Goal: Task Accomplishment & Management: Use online tool/utility

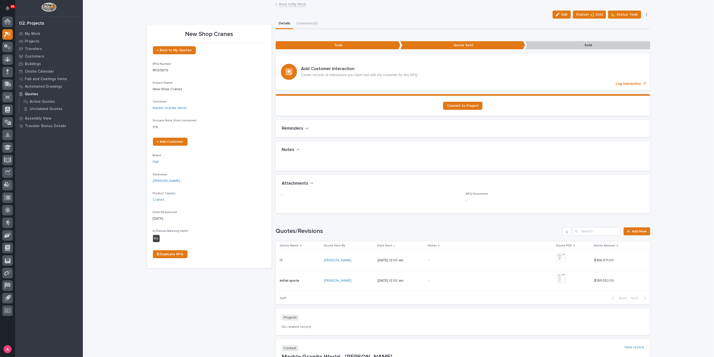
click at [288, 4] on link "Back to My Work" at bounding box center [292, 4] width 27 height 6
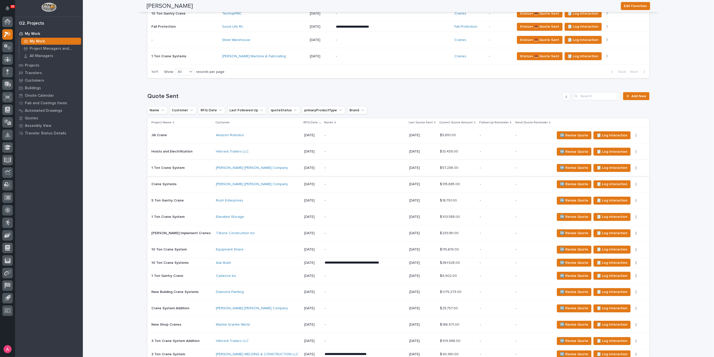
scroll to position [530, 0]
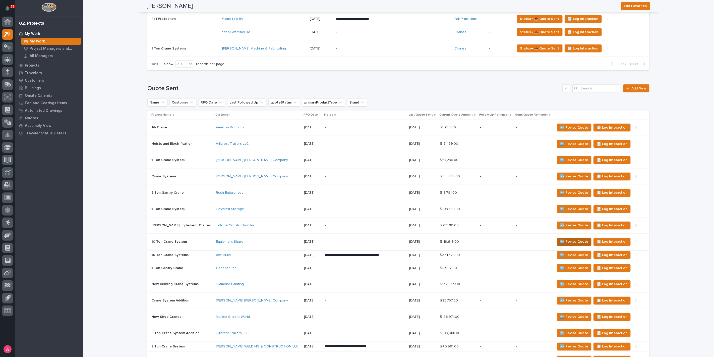
click at [560, 240] on span "🆕 Revise Quote" at bounding box center [574, 242] width 28 height 6
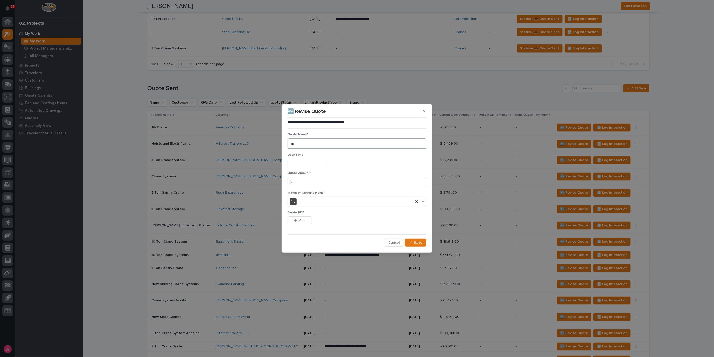
click at [312, 146] on textarea "**" at bounding box center [357, 143] width 139 height 11
type textarea "**"
click at [311, 183] on input at bounding box center [357, 182] width 139 height 10
click at [313, 181] on input at bounding box center [357, 182] width 139 height 10
type input "109020"
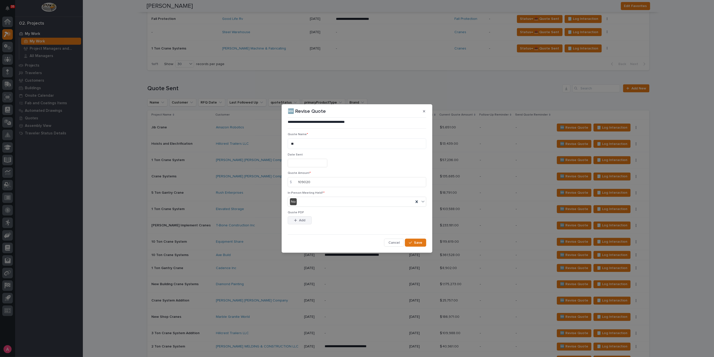
click at [303, 219] on span "Add" at bounding box center [302, 220] width 6 height 5
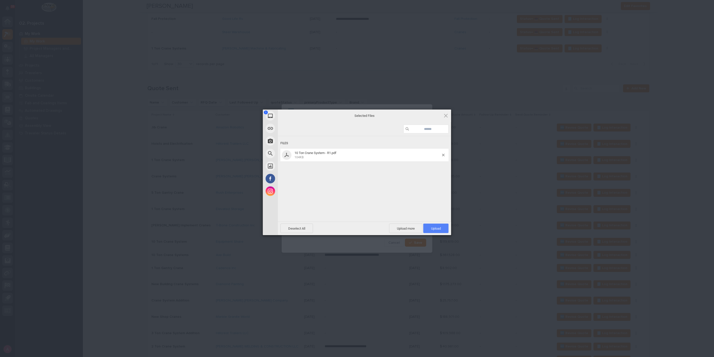
click at [430, 226] on span "Upload 1" at bounding box center [435, 229] width 25 height 10
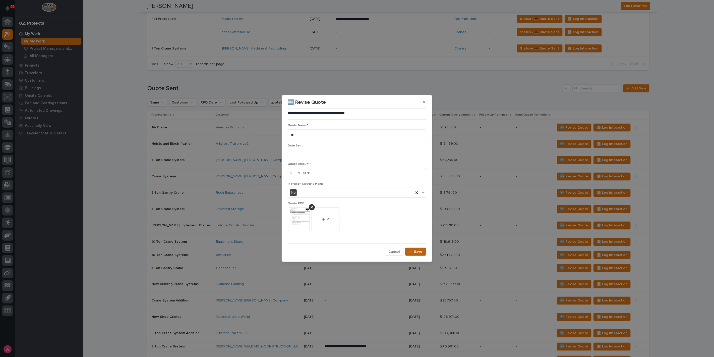
click at [411, 251] on icon "button" at bounding box center [410, 252] width 3 height 4
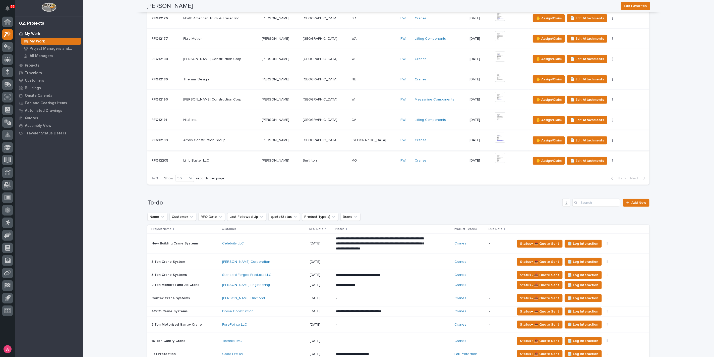
scroll to position [335, 0]
